Goal: Task Accomplishment & Management: Manage account settings

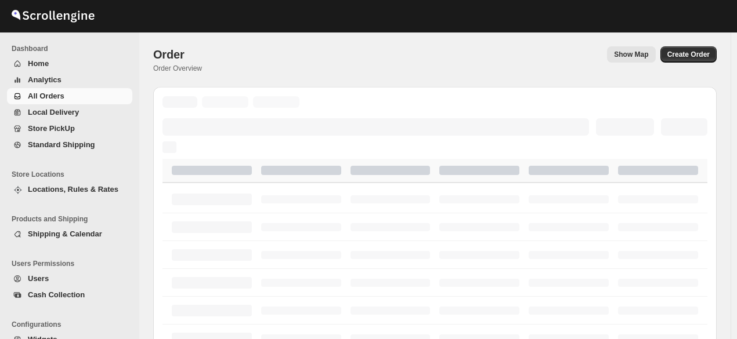
click at [76, 96] on span "All Orders" at bounding box center [79, 97] width 102 height 12
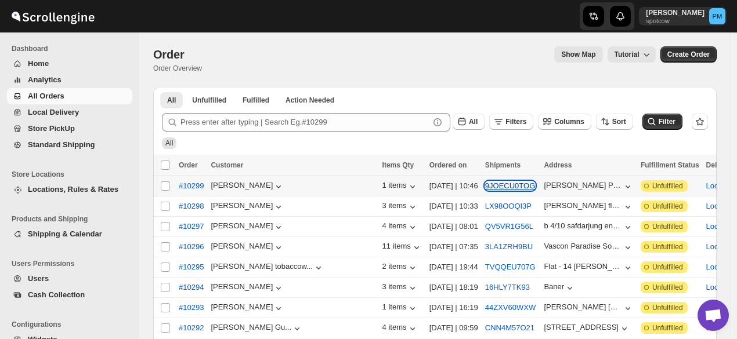
click at [485, 186] on button "9JOECU0TOG" at bounding box center [510, 186] width 50 height 9
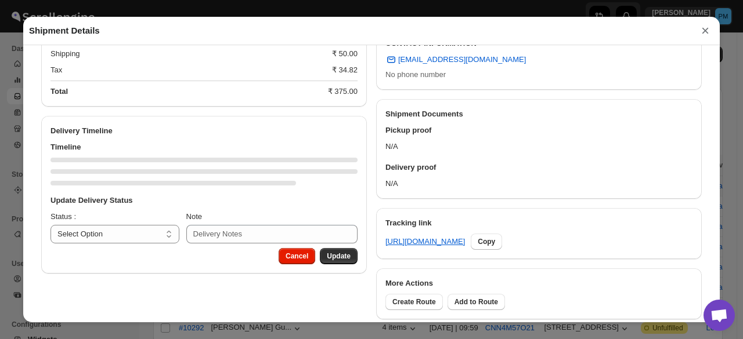
scroll to position [393, 0]
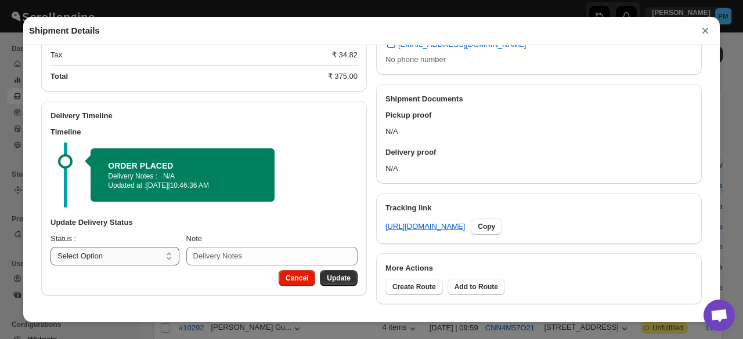
click at [162, 263] on select "Select Option PICKED UP OUT FOR DELIVERY RESCHEDULE DELIVERED CANCELLED" at bounding box center [114, 256] width 129 height 19
select select "PICKED_UP"
click at [50, 248] on select "Select Option PICKED UP OUT FOR DELIVERY RESCHEDULE DELIVERED CANCELLED" at bounding box center [114, 256] width 129 height 19
click at [334, 279] on span "Pick Products" at bounding box center [327, 278] width 46 height 9
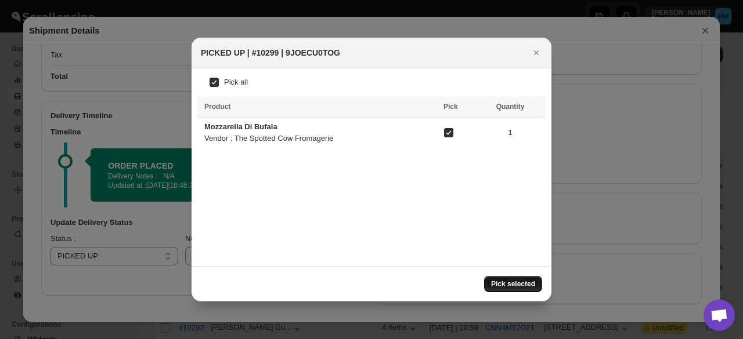
click at [523, 281] on span "Pick selected" at bounding box center [513, 284] width 44 height 9
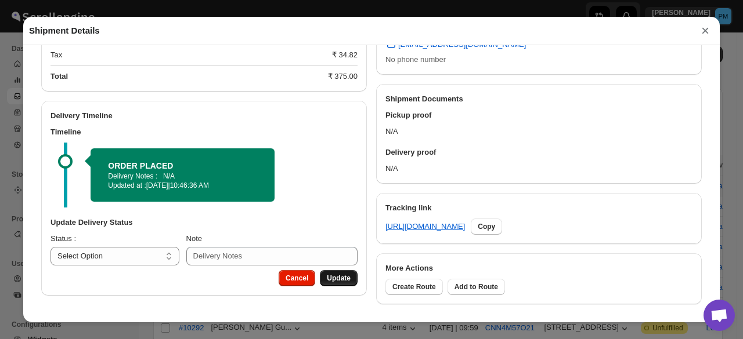
scroll to position [360, 0]
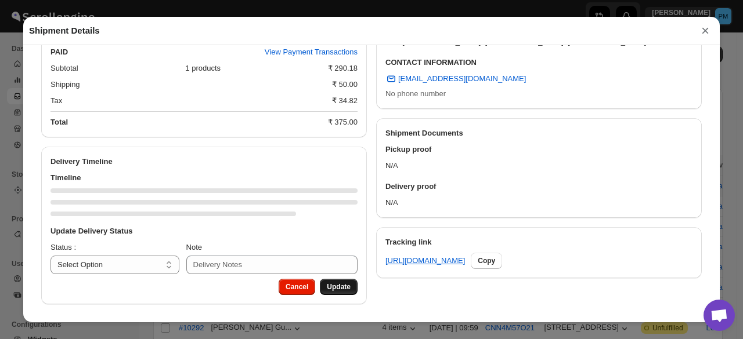
click at [337, 278] on div "Cancel Update" at bounding box center [316, 284] width 84 height 21
click at [183, 269] on div "Status : Select Option PICKED UP OUT FOR DELIVERY RESCHEDULE DELIVERED CANCELLE…" at bounding box center [203, 258] width 307 height 32
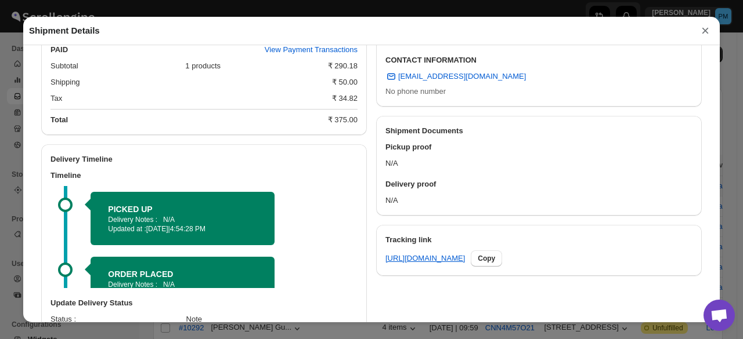
scroll to position [405, 0]
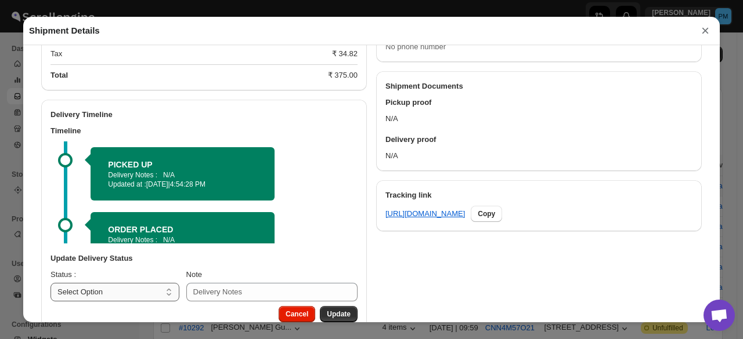
click at [150, 265] on h3 "Update Delivery Status" at bounding box center [203, 259] width 307 height 12
click at [149, 290] on select "Select Option PICKED UP OUT FOR DELIVERY RESCHEDULE DELIVERED CANCELLED" at bounding box center [114, 292] width 129 height 19
select select "OUT_FOR_DELIVERY"
click at [50, 285] on select "Select Option PICKED UP OUT FOR DELIVERY RESCHEDULE DELIVERED CANCELLED" at bounding box center [114, 292] width 129 height 19
click at [346, 311] on button "Update" at bounding box center [339, 314] width 38 height 16
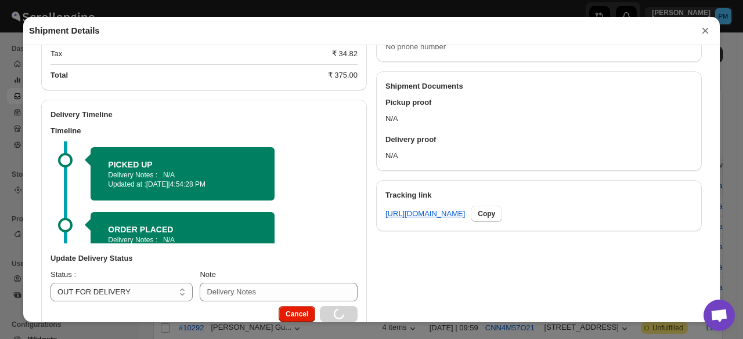
select select
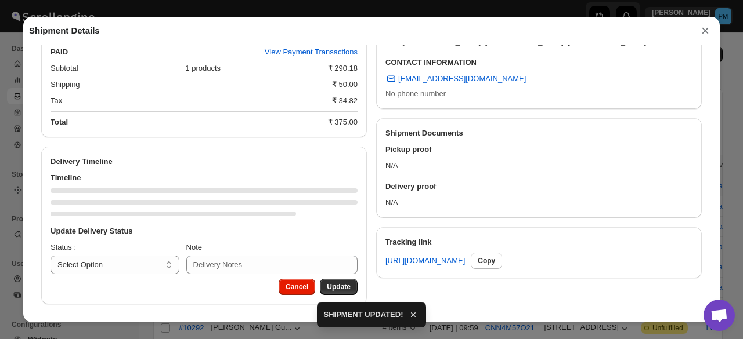
scroll to position [360, 0]
click at [702, 34] on button "×" at bounding box center [704, 31] width 17 height 16
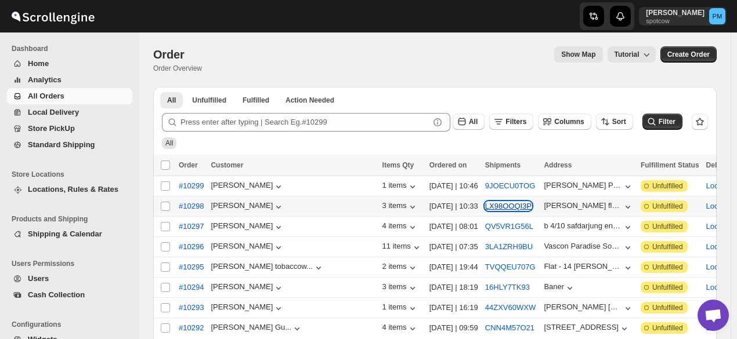
click at [485, 207] on button "LX98OOQI3P" at bounding box center [508, 206] width 46 height 9
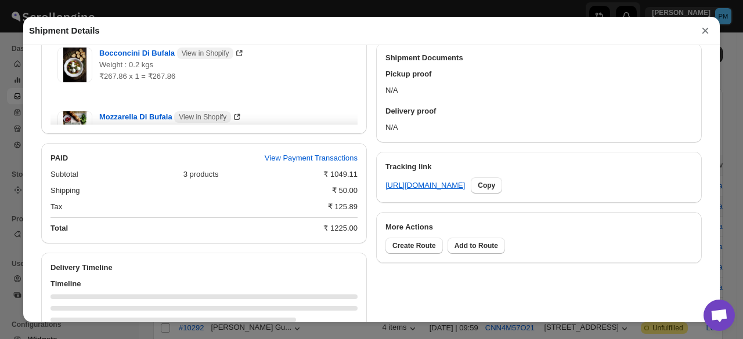
scroll to position [554, 0]
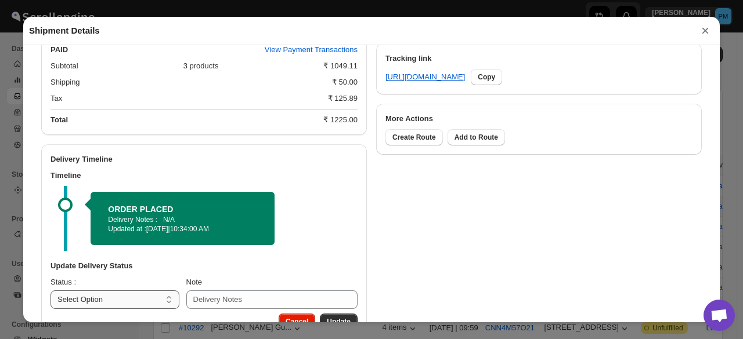
click at [146, 300] on select "Select Option PICKED UP OUT FOR DELIVERY RESCHEDULE DELIVERED CANCELLED" at bounding box center [114, 300] width 129 height 19
select select "PICKED_UP"
click at [50, 292] on select "Select Option PICKED UP OUT FOR DELIVERY RESCHEDULE DELIVERED CANCELLED" at bounding box center [114, 300] width 129 height 19
click at [342, 318] on button "Pick Products" at bounding box center [327, 322] width 60 height 16
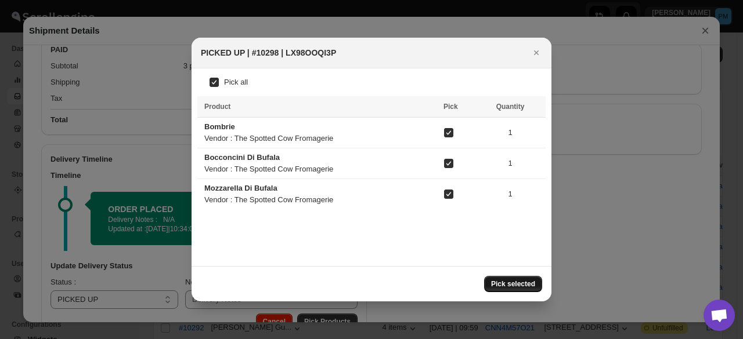
click at [507, 284] on span "Pick selected" at bounding box center [513, 284] width 44 height 9
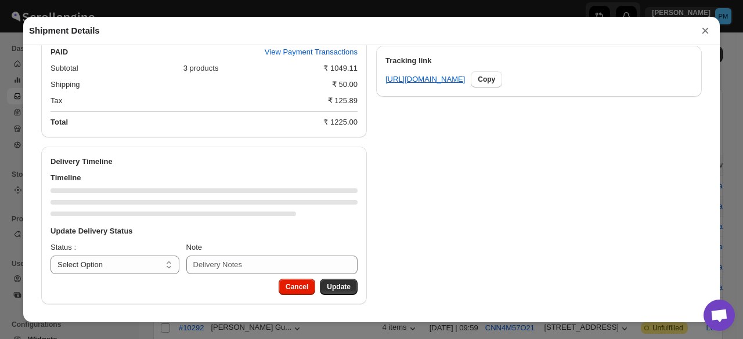
click at [146, 299] on div "Cancel Update" at bounding box center [204, 292] width 326 height 26
click at [146, 260] on select "Select Option PICKED UP OUT FOR DELIVERY RESCHEDULE DELIVERED CANCELLED" at bounding box center [114, 265] width 129 height 19
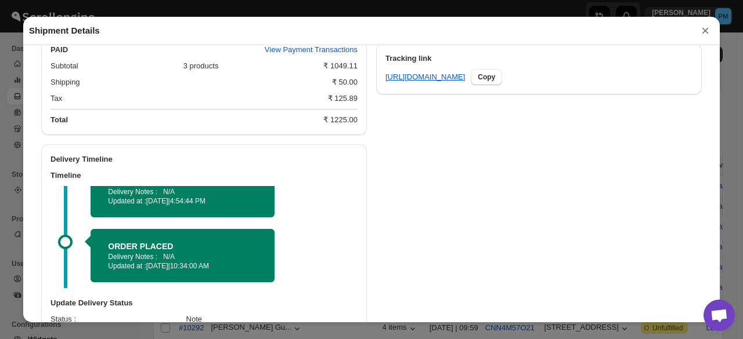
scroll to position [627, 0]
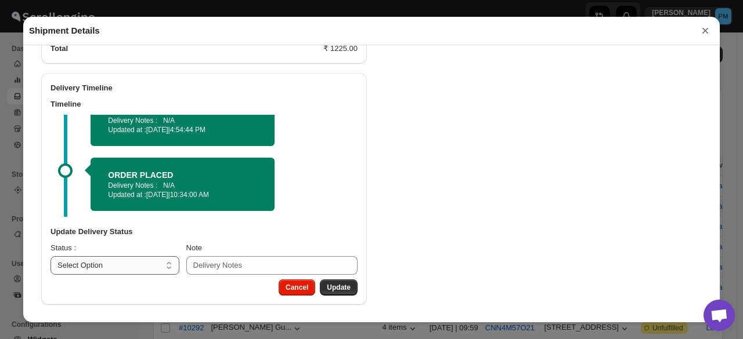
click at [132, 262] on select "Select Option PICKED UP OUT FOR DELIVERY RESCHEDULE DELIVERED CANCELLED" at bounding box center [114, 265] width 129 height 19
click at [135, 267] on select "Select Option PICKED UP OUT FOR DELIVERY RESCHEDULE DELIVERED CANCELLED" at bounding box center [114, 265] width 129 height 19
select select "OUT_FOR_DELIVERY"
click at [50, 256] on select "Select Option PICKED UP OUT FOR DELIVERY RESCHEDULE DELIVERED CANCELLED" at bounding box center [114, 265] width 129 height 19
click at [337, 283] on span "Update" at bounding box center [339, 287] width 24 height 9
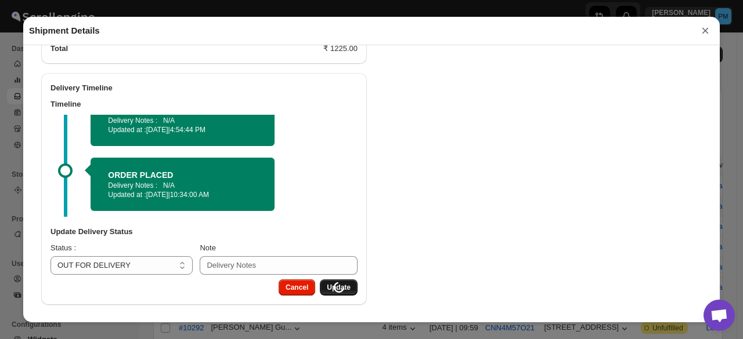
select select
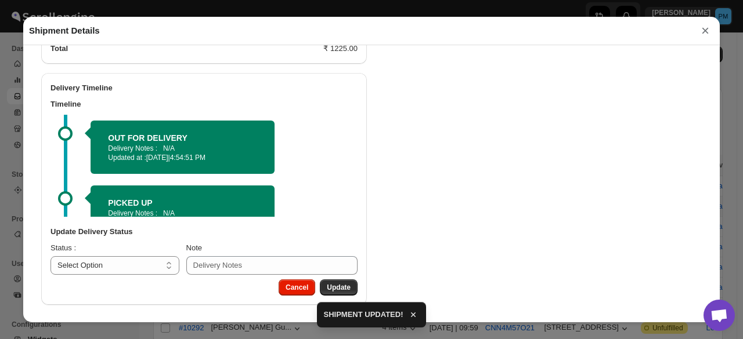
click at [706, 35] on button "×" at bounding box center [704, 31] width 17 height 16
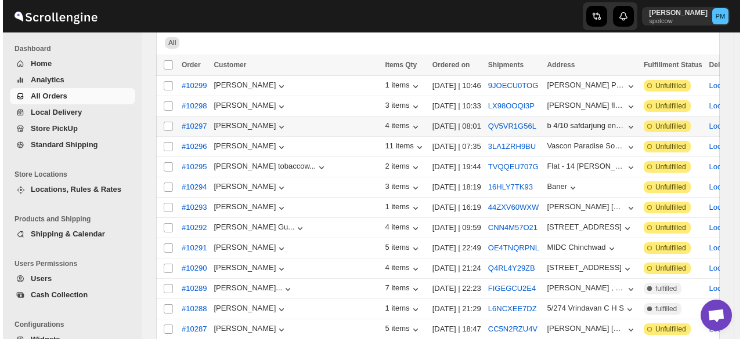
scroll to position [116, 0]
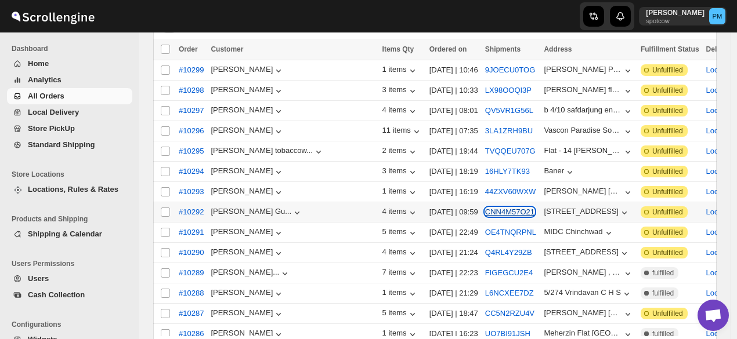
click at [485, 208] on button "CNN4M57O21" at bounding box center [509, 212] width 49 height 9
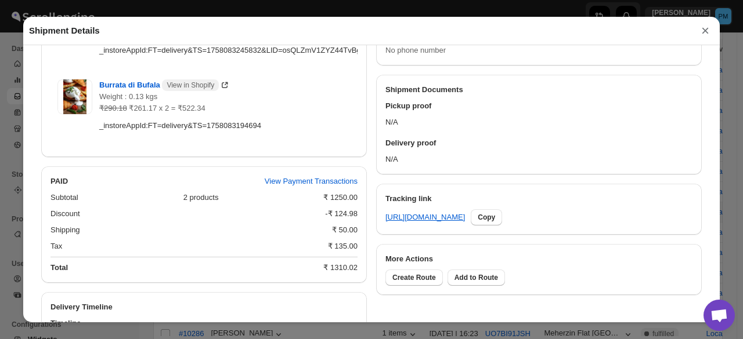
scroll to position [599, 0]
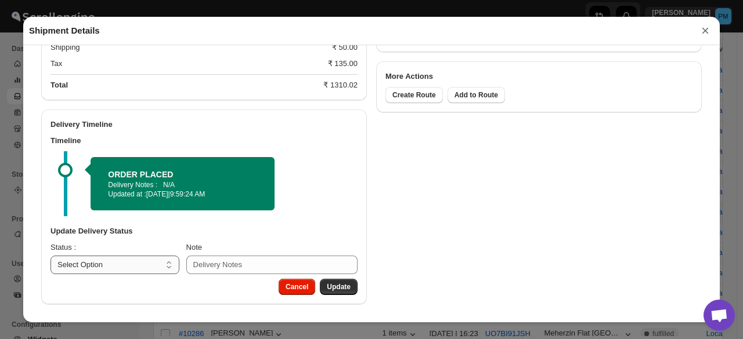
click at [145, 266] on select "Select Option PICKED UP OUT FOR DELIVERY RESCHEDULE DELIVERED CANCELLED" at bounding box center [114, 265] width 129 height 19
select select "PICKED_UP"
click at [50, 256] on select "Select Option PICKED UP OUT FOR DELIVERY RESCHEDULE DELIVERED CANCELLED" at bounding box center [114, 265] width 129 height 19
click at [325, 283] on span "Pick Products" at bounding box center [327, 287] width 46 height 9
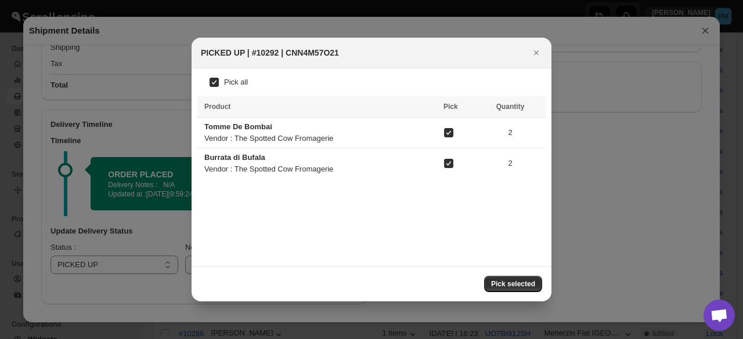
click at [523, 289] on button "Pick selected" at bounding box center [513, 284] width 58 height 16
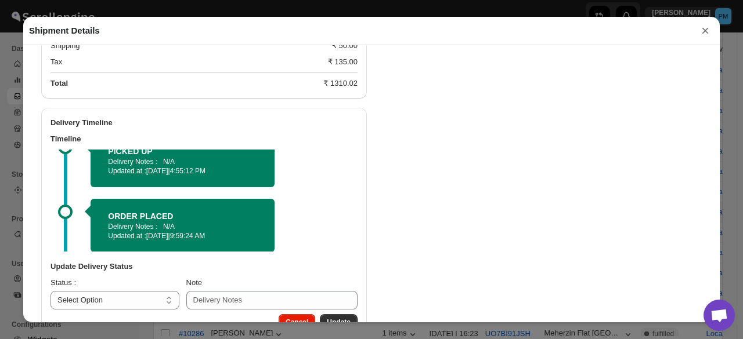
scroll to position [28, 0]
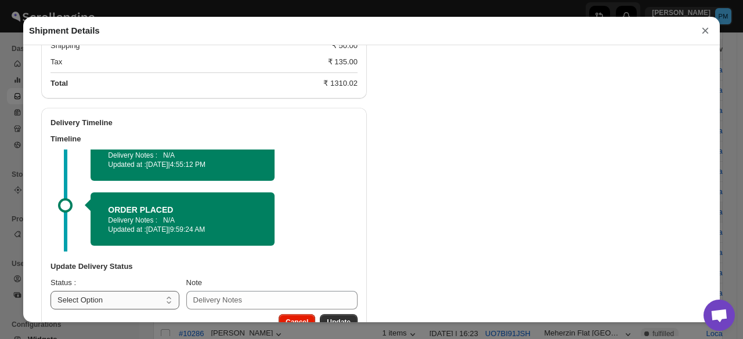
click at [150, 295] on select "Select Option PICKED UP OUT FOR DELIVERY RESCHEDULE DELIVERED CANCELLED" at bounding box center [114, 300] width 129 height 19
select select "OUT_FOR_DELIVERY"
click at [50, 292] on select "Select Option PICKED UP OUT FOR DELIVERY RESCHEDULE DELIVERED CANCELLED" at bounding box center [114, 300] width 129 height 19
click at [341, 317] on button "Update" at bounding box center [339, 323] width 38 height 16
select select
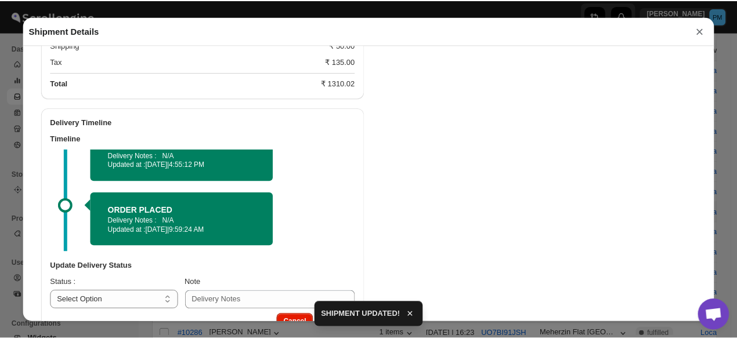
scroll to position [570, 0]
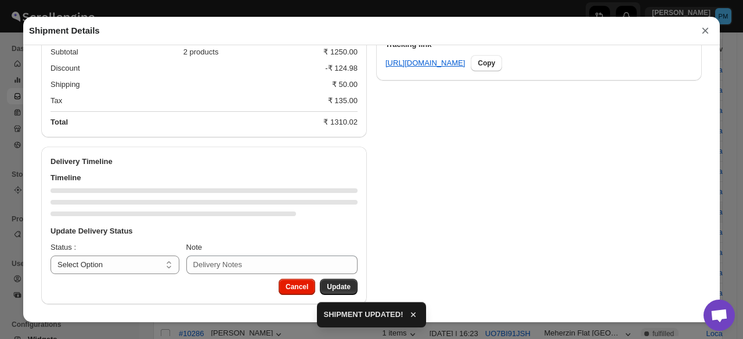
click at [704, 37] on button "×" at bounding box center [704, 31] width 17 height 16
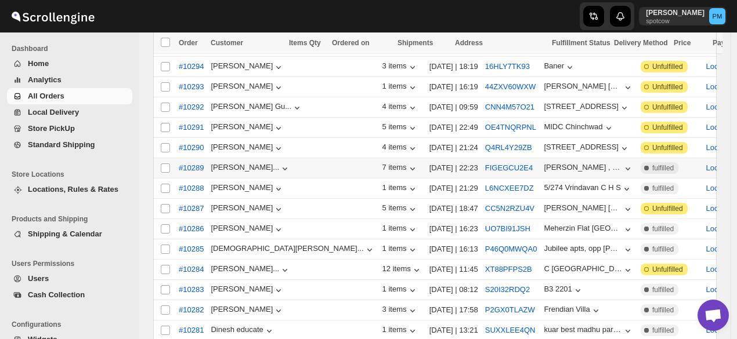
scroll to position [232, 0]
